Goal: Find specific page/section: Find specific page/section

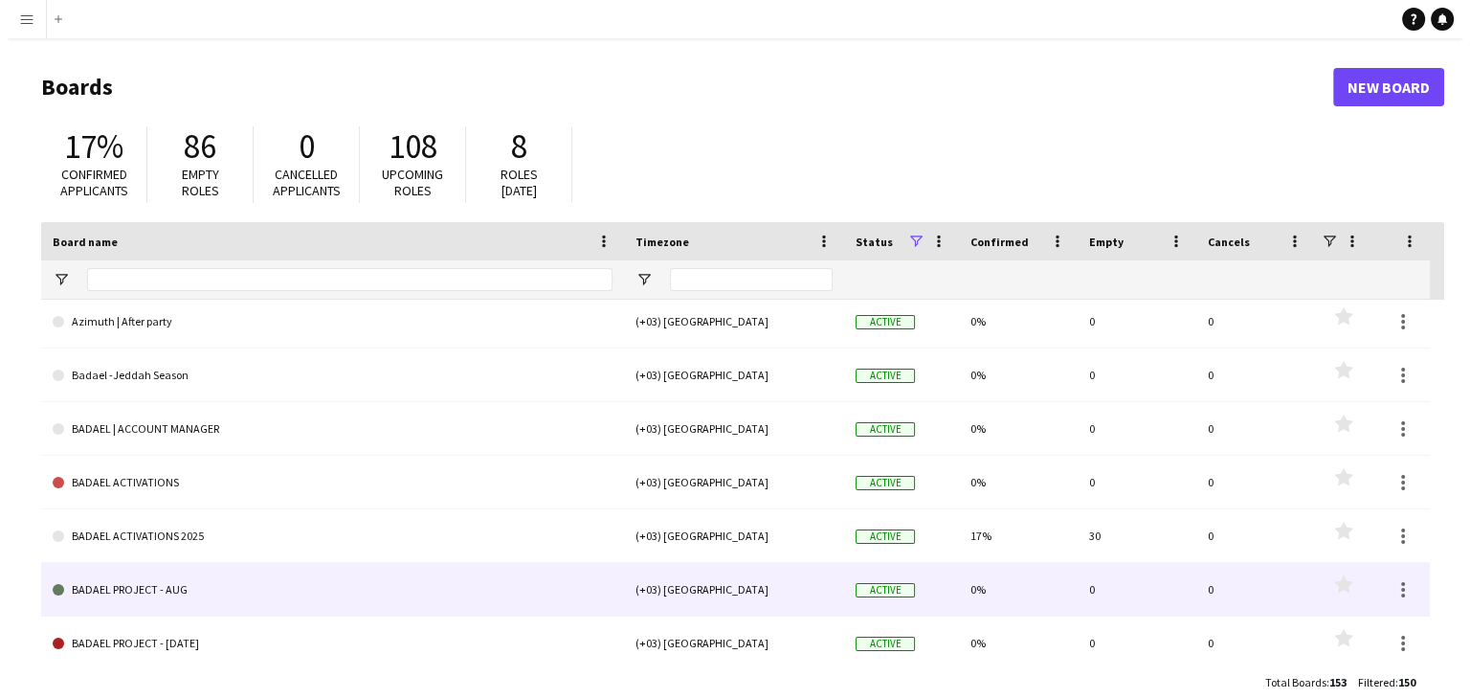
scroll to position [861, 0]
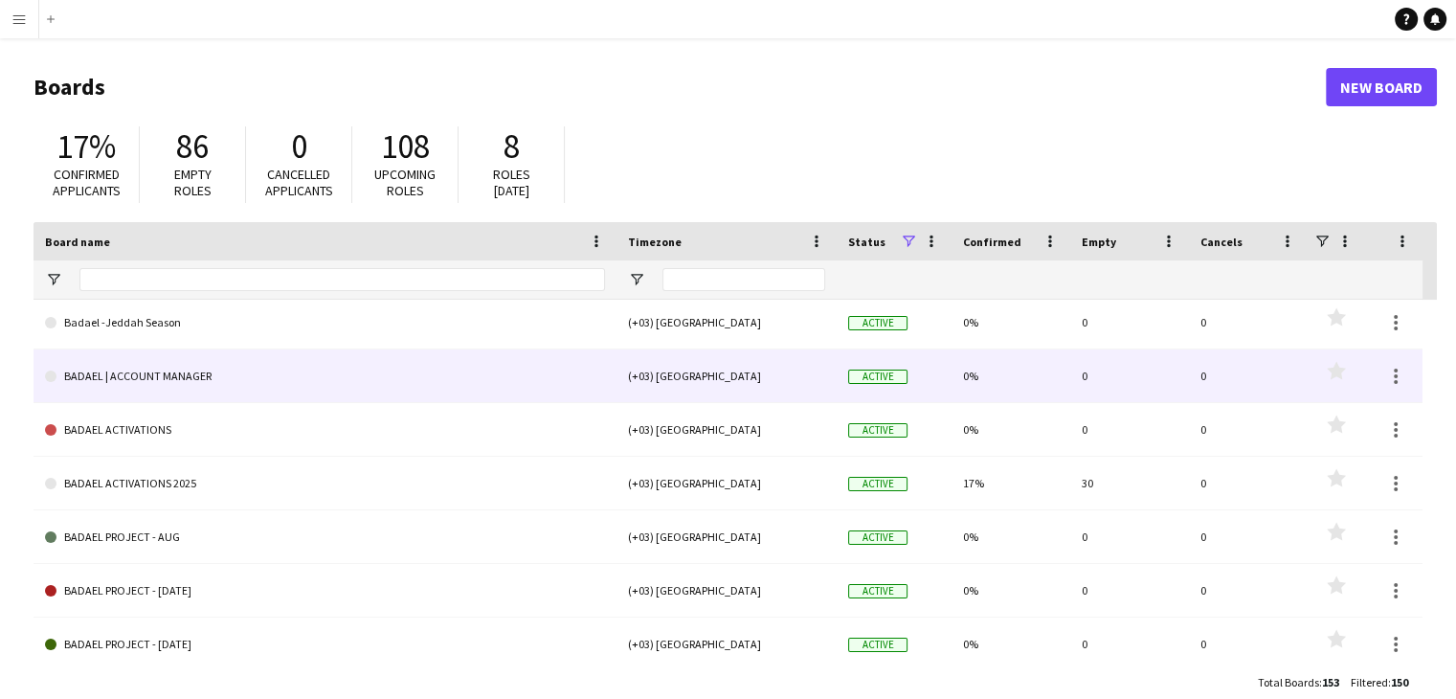
click at [316, 374] on link "BADAEL | ACCOUNT MANAGER" at bounding box center [325, 376] width 560 height 54
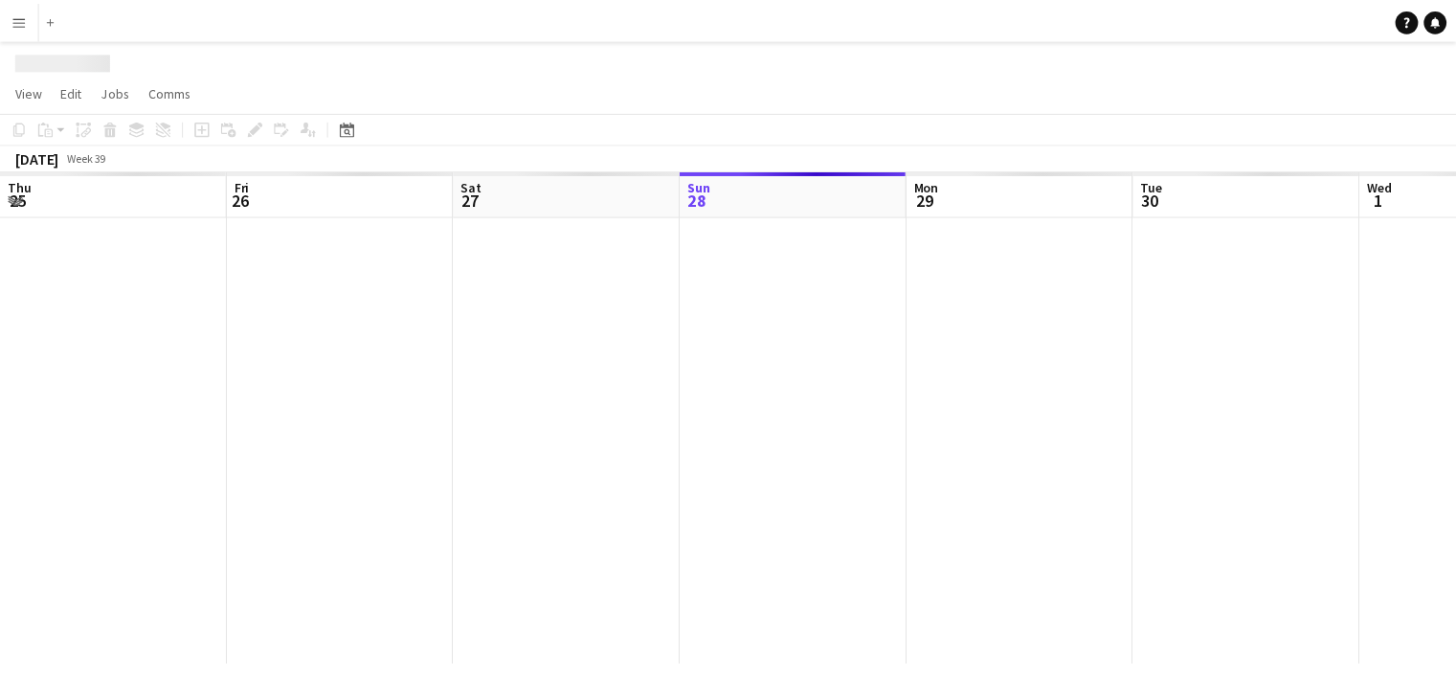
scroll to position [0, 457]
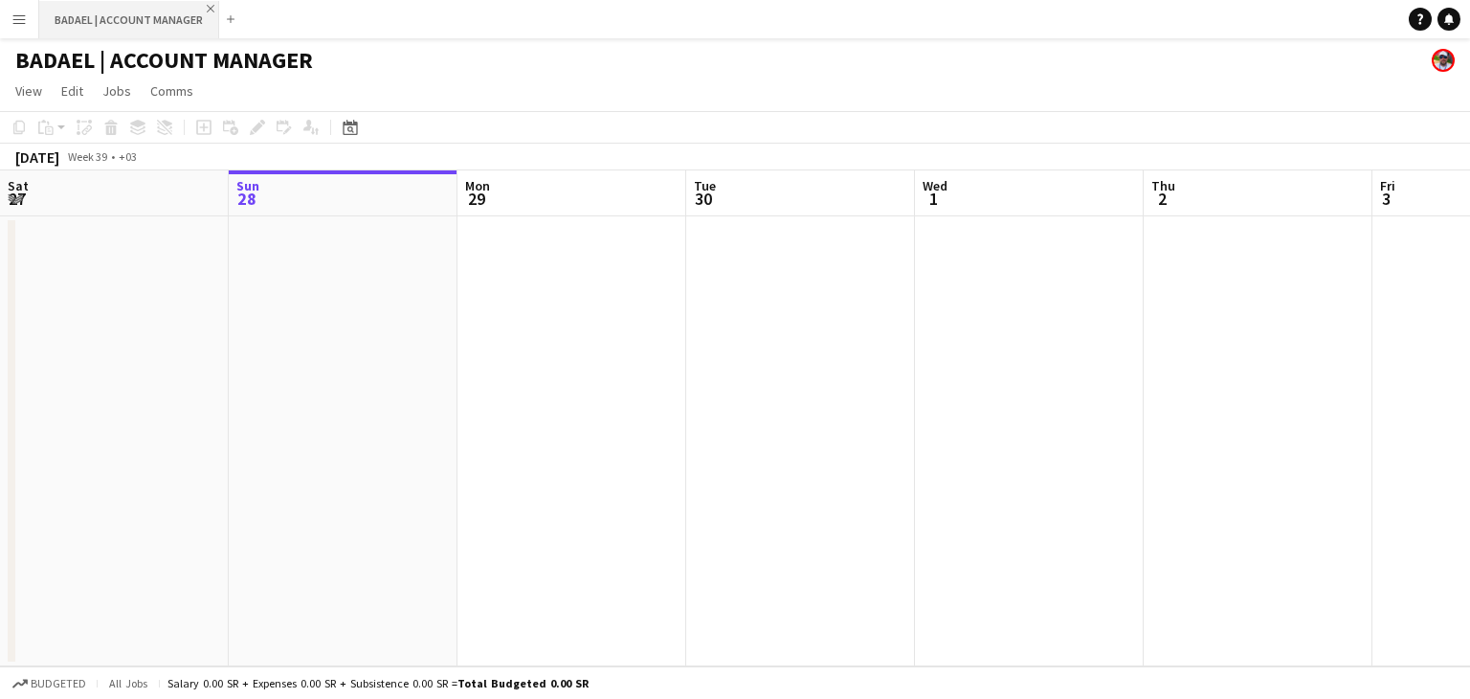
click at [207, 9] on app-icon "Close" at bounding box center [211, 9] width 8 height 8
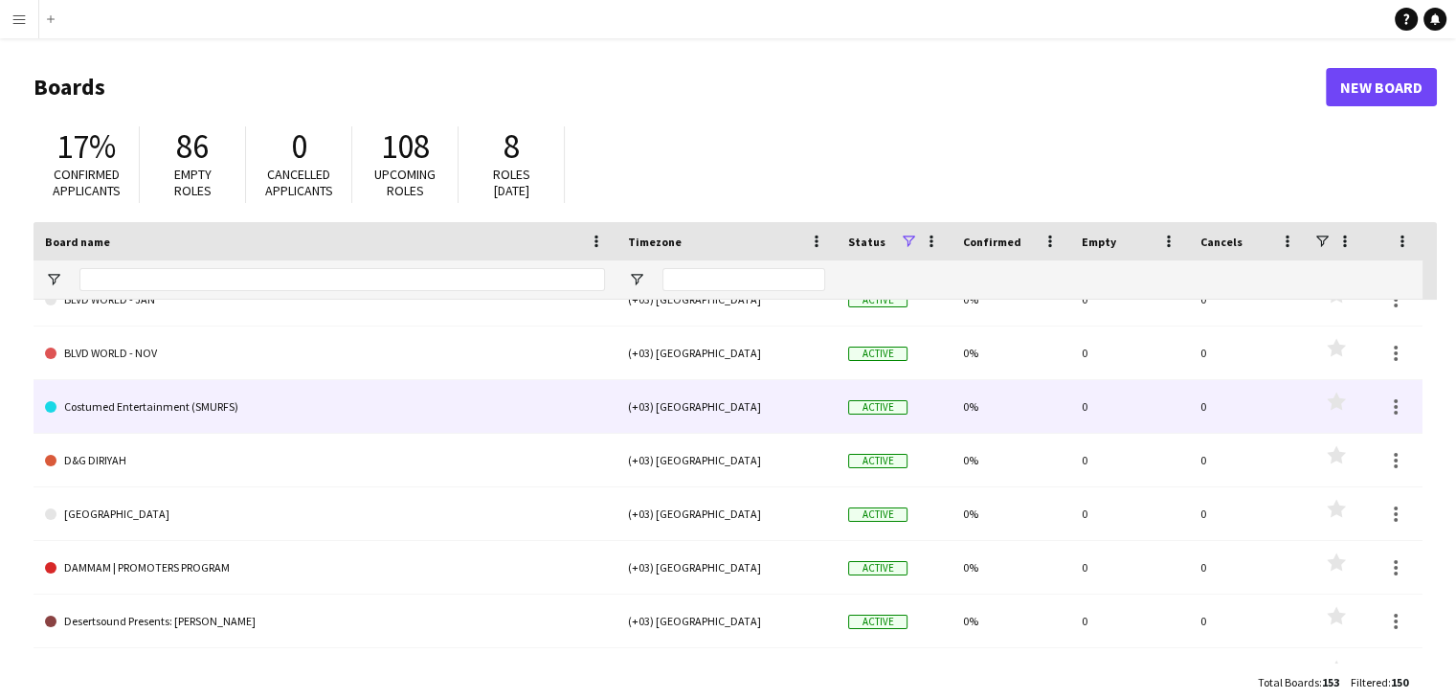
click at [237, 403] on link "Costumed Entertainment (SMURFS)" at bounding box center [325, 407] width 560 height 54
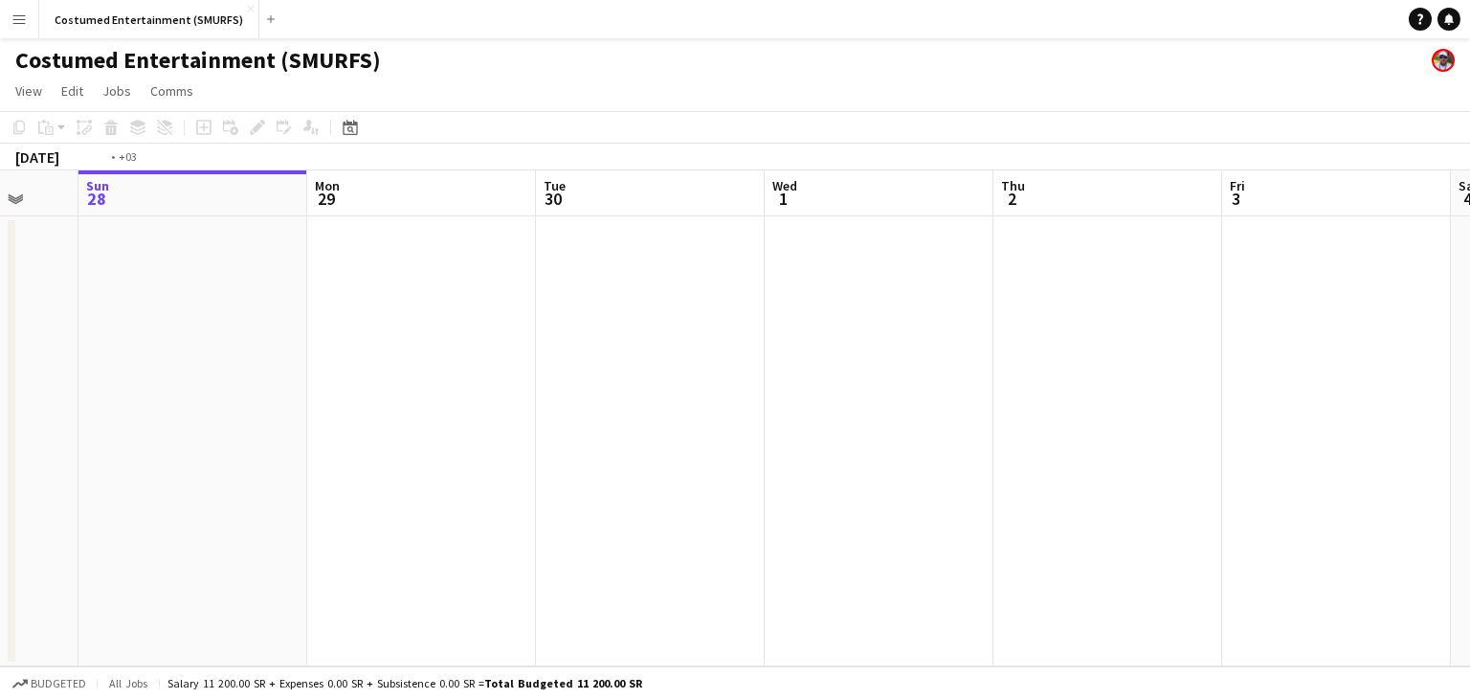
drag, startPoint x: 873, startPoint y: 366, endPoint x: 115, endPoint y: 417, distance: 759.8
click at [138, 415] on app-calendar-viewport "Thu 25 Fri 26 Sat 27 Sun 28 Mon 29 Tue 30 Wed 1 Thu 2 Fri 3 Sat 4 Sun 5 Mon 6" at bounding box center [735, 418] width 1470 height 496
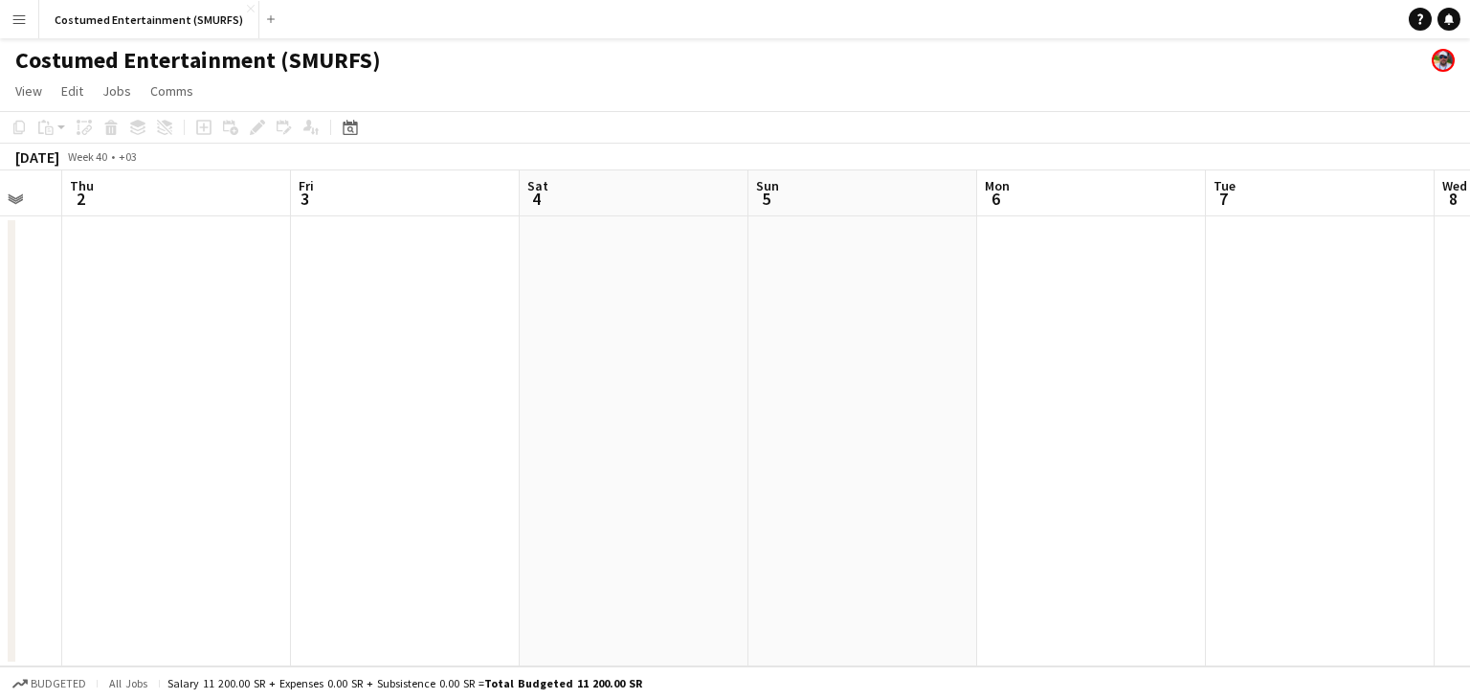
drag, startPoint x: 743, startPoint y: 384, endPoint x: 982, endPoint y: 374, distance: 239.5
click at [977, 374] on app-calendar-viewport "Mon 29 Tue 30 Wed 1 Thu 2 Fri 3 Sat 4 Sun 5 Mon 6 Tue 7 Wed 8 Thu 9 Fri 10" at bounding box center [735, 418] width 1470 height 496
click at [247, 9] on app-icon "Close" at bounding box center [251, 9] width 8 height 8
